Goal: Find specific page/section: Find specific page/section

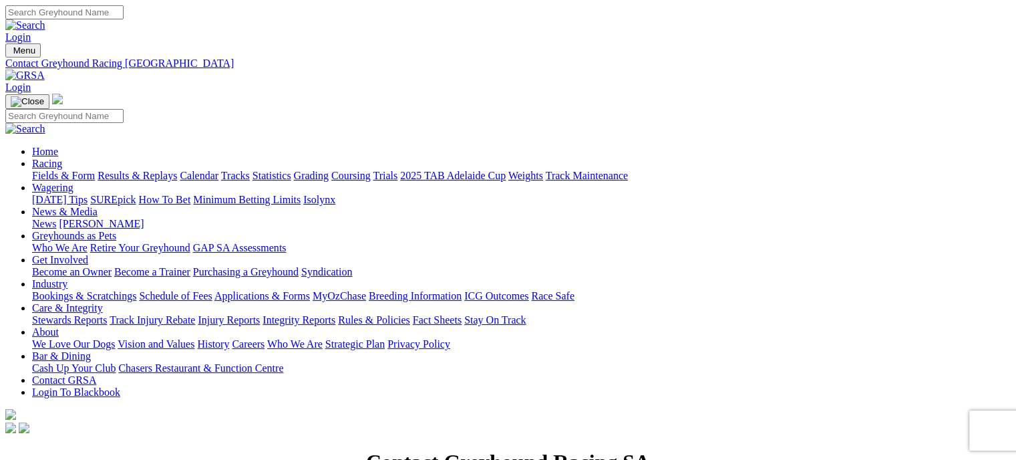
click at [250, 170] on link "Tracks" at bounding box center [235, 175] width 29 height 11
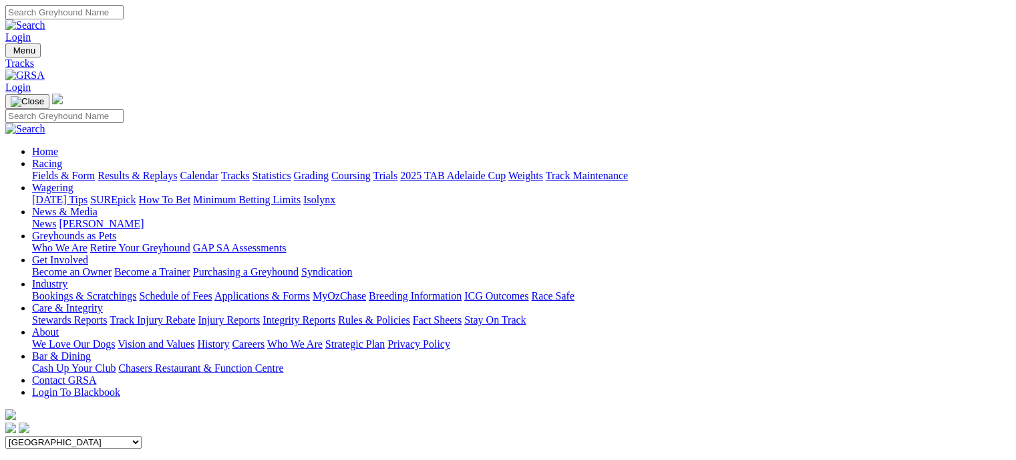
select select "2"
click at [142, 435] on select "Angle Park Gawler [GEOGRAPHIC_DATA] [PERSON_NAME][GEOGRAPHIC_DATA] [US_STATE] G…" at bounding box center [73, 441] width 136 height 13
click at [218, 170] on link "Calendar" at bounding box center [199, 175] width 39 height 11
